Goal: Find specific page/section: Find specific page/section

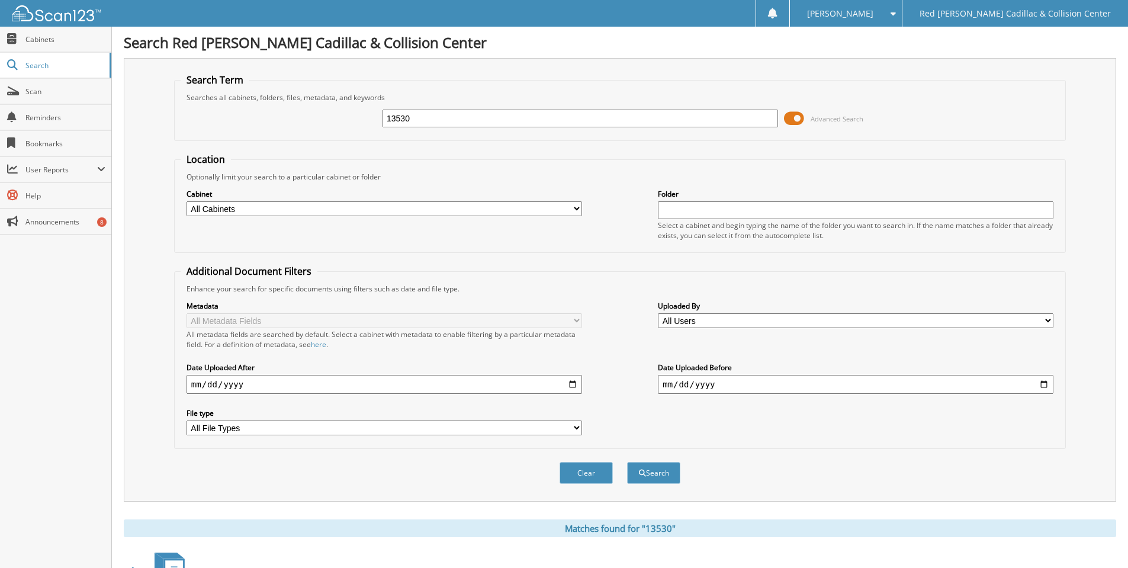
click at [440, 123] on input "13530" at bounding box center [581, 119] width 396 height 18
type input "13756"
click at [627, 462] on button "Search" at bounding box center [653, 473] width 53 height 22
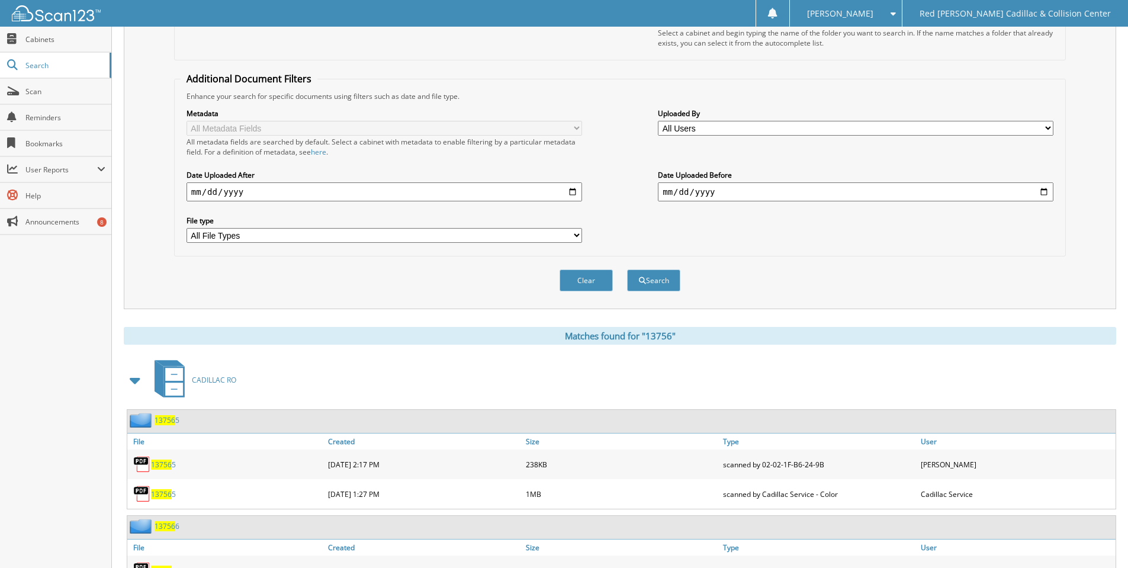
scroll to position [355, 0]
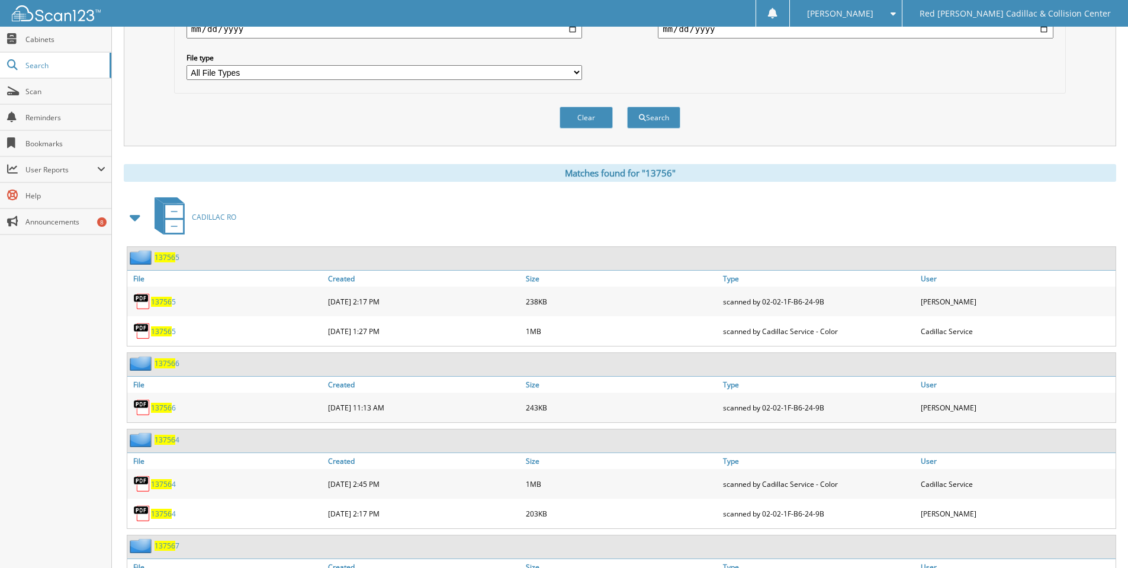
click at [146, 214] on span at bounding box center [136, 217] width 24 height 28
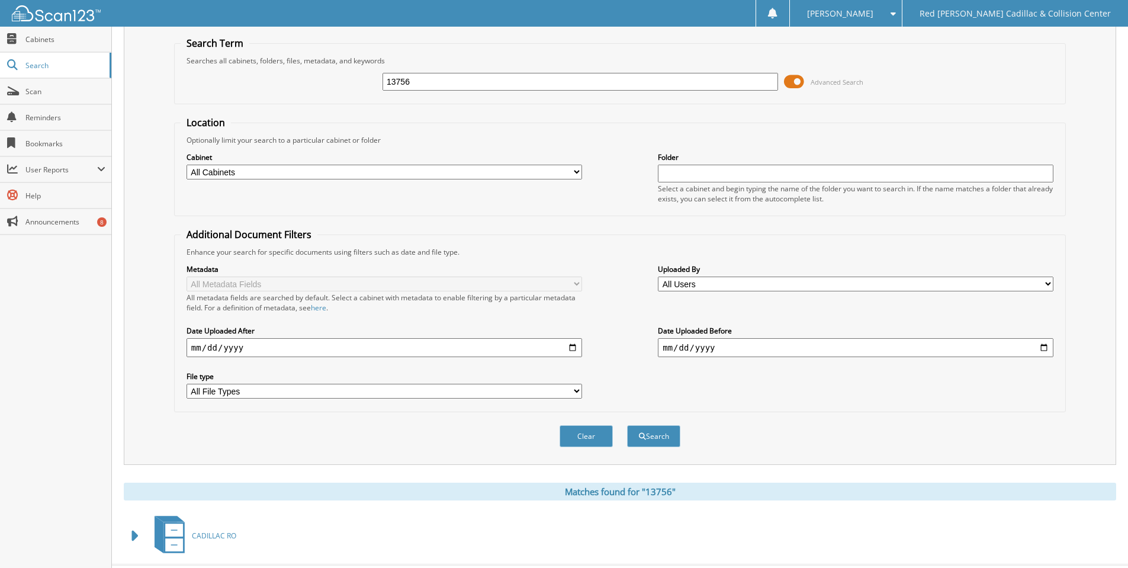
scroll to position [0, 0]
